Goal: Task Accomplishment & Management: Use online tool/utility

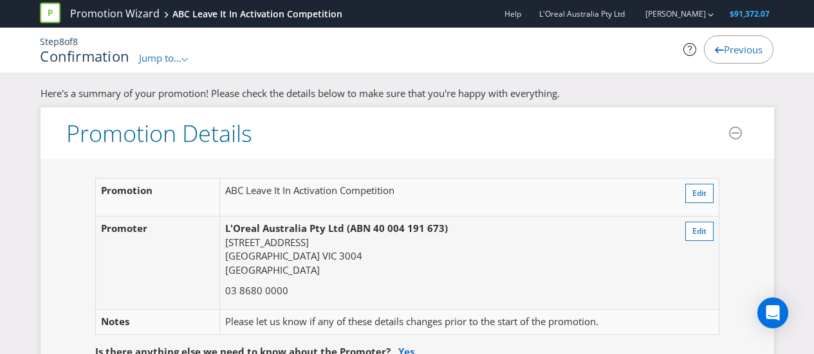
scroll to position [4087, 0]
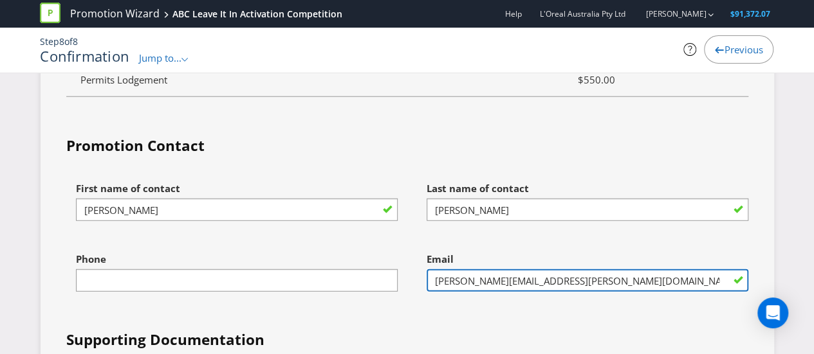
click at [454, 270] on input "[PERSON_NAME][EMAIL_ADDRESS][PERSON_NAME][DOMAIN_NAME]" at bounding box center [588, 281] width 322 height 23
paste input "corpau.redkenadmin"
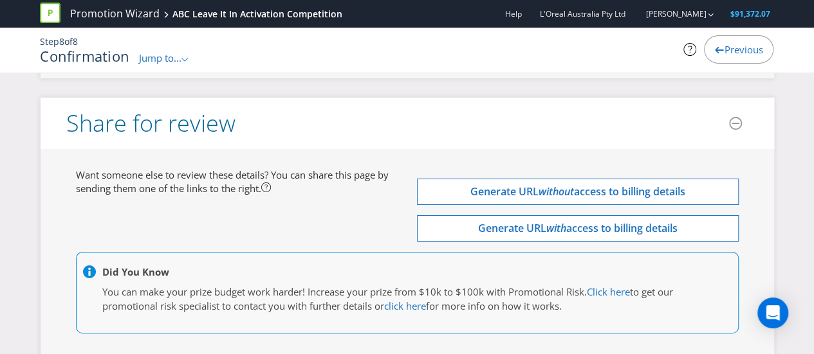
scroll to position [4695, 0]
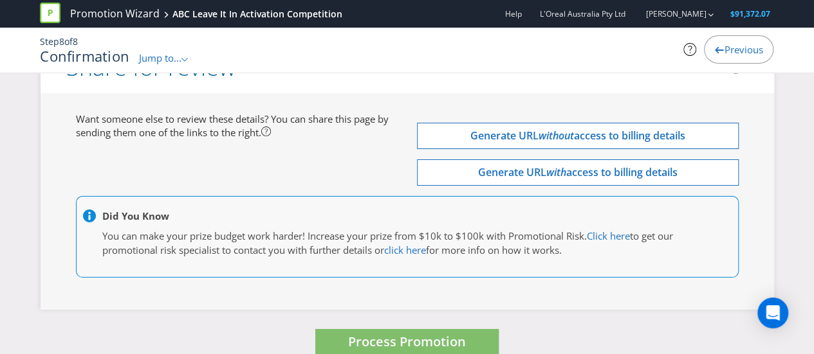
type input "[EMAIL_ADDRESS][DOMAIN_NAME]"
click at [385, 333] on span "Process Promotion" at bounding box center [407, 341] width 118 height 17
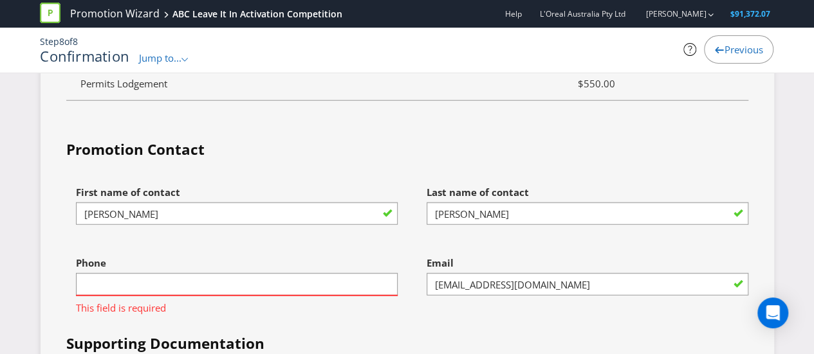
scroll to position [4135, 0]
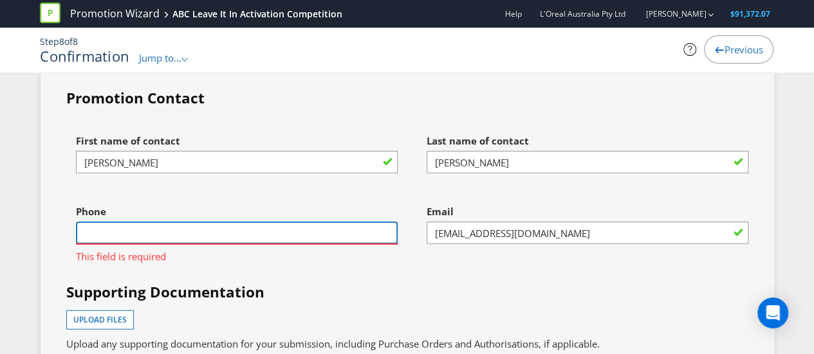
click at [309, 222] on input "text" at bounding box center [237, 233] width 322 height 23
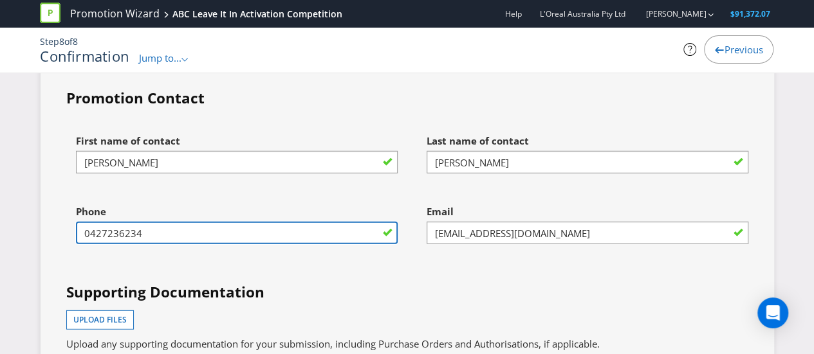
click at [236, 222] on input "0427236234" at bounding box center [237, 233] width 322 height 23
paste input "1300 659 359"
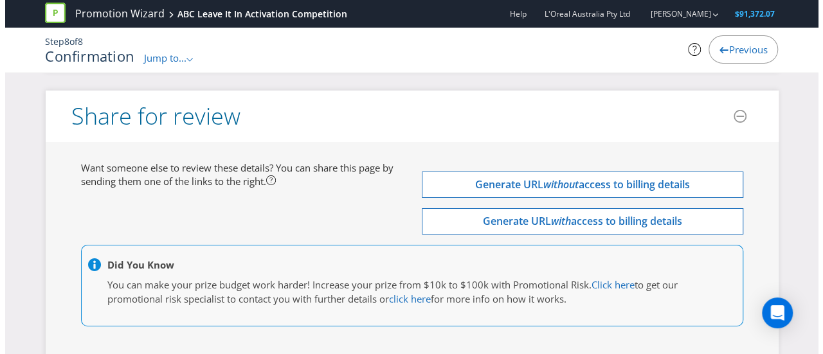
scroll to position [4695, 0]
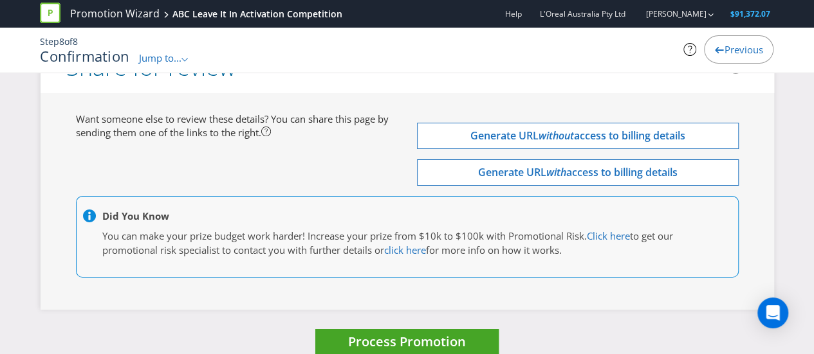
type input "1300 659 359"
click at [380, 333] on span "Process Promotion" at bounding box center [407, 341] width 118 height 17
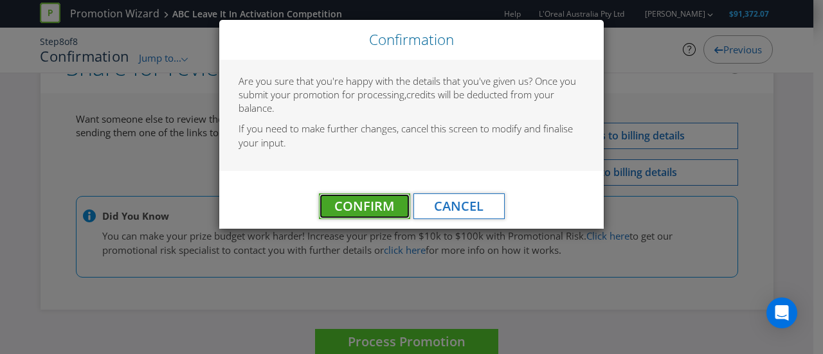
click at [379, 209] on span "Confirm" at bounding box center [365, 205] width 60 height 17
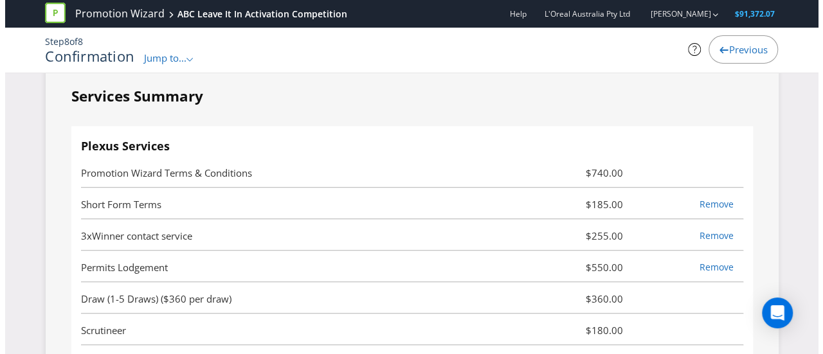
scroll to position [0, 0]
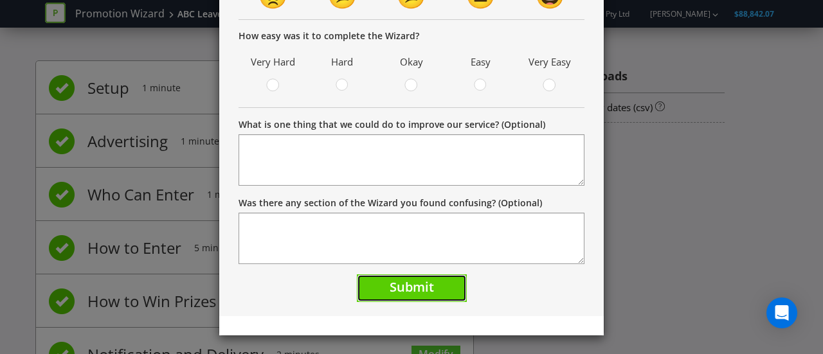
click at [410, 286] on span "Submit" at bounding box center [412, 287] width 44 height 17
